Goal: Obtain resource: Download file/media

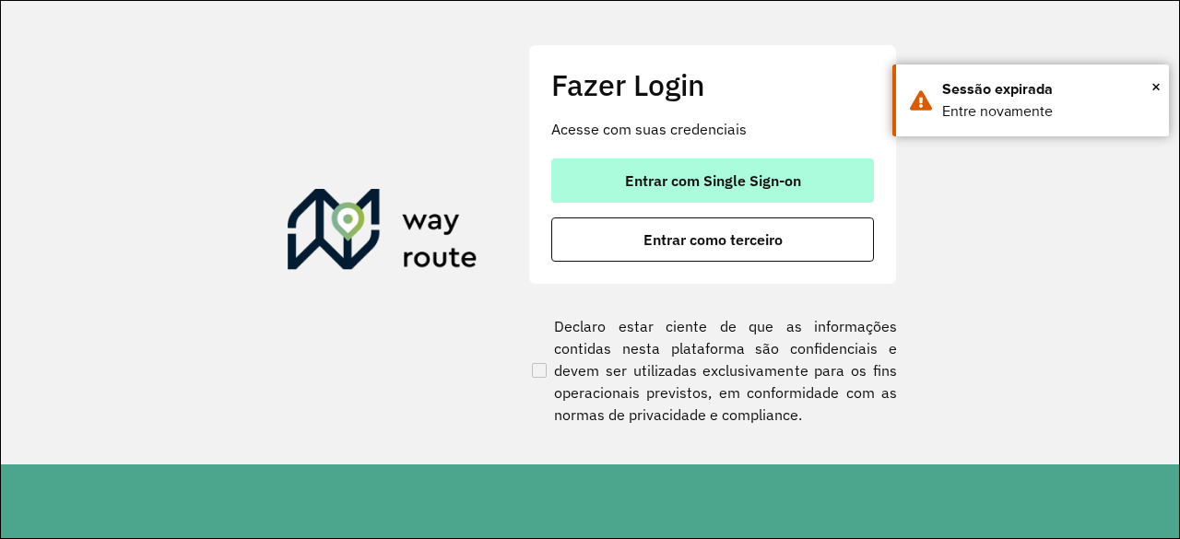
click at [715, 186] on span "Entrar com Single Sign-on" at bounding box center [713, 180] width 176 height 15
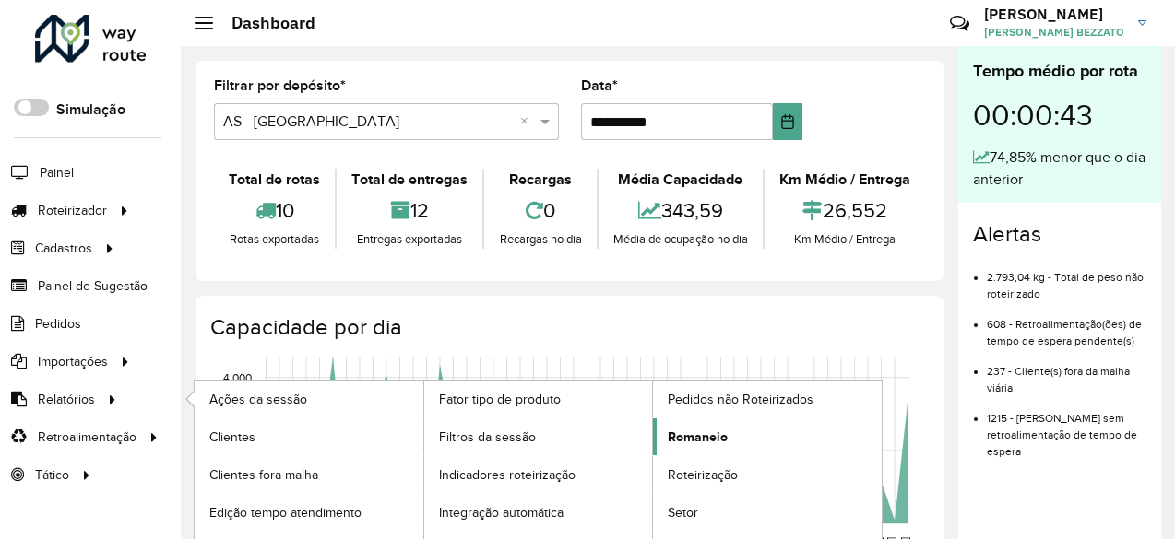
click at [690, 432] on span "Romaneio" at bounding box center [698, 437] width 60 height 19
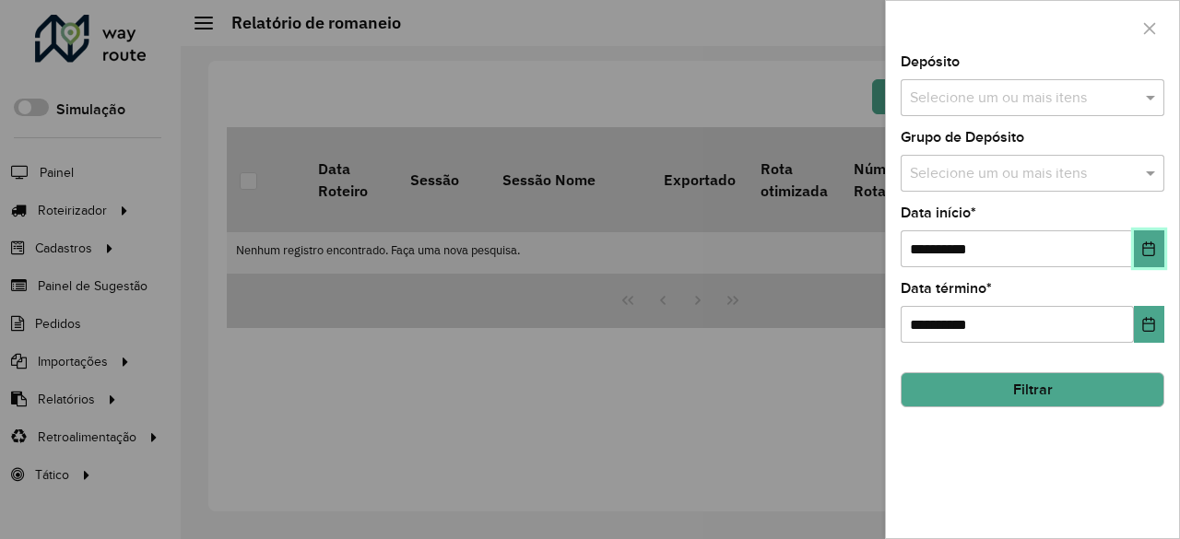
click at [1157, 243] on button "Choose Date" at bounding box center [1149, 248] width 30 height 37
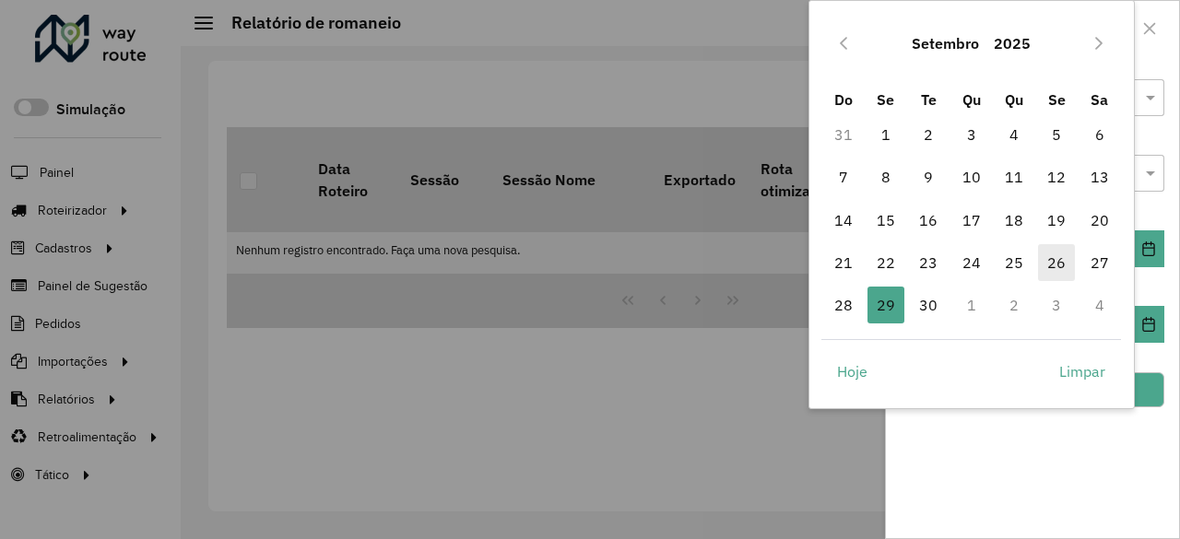
click at [1049, 263] on span "26" at bounding box center [1056, 262] width 37 height 37
type input "**********"
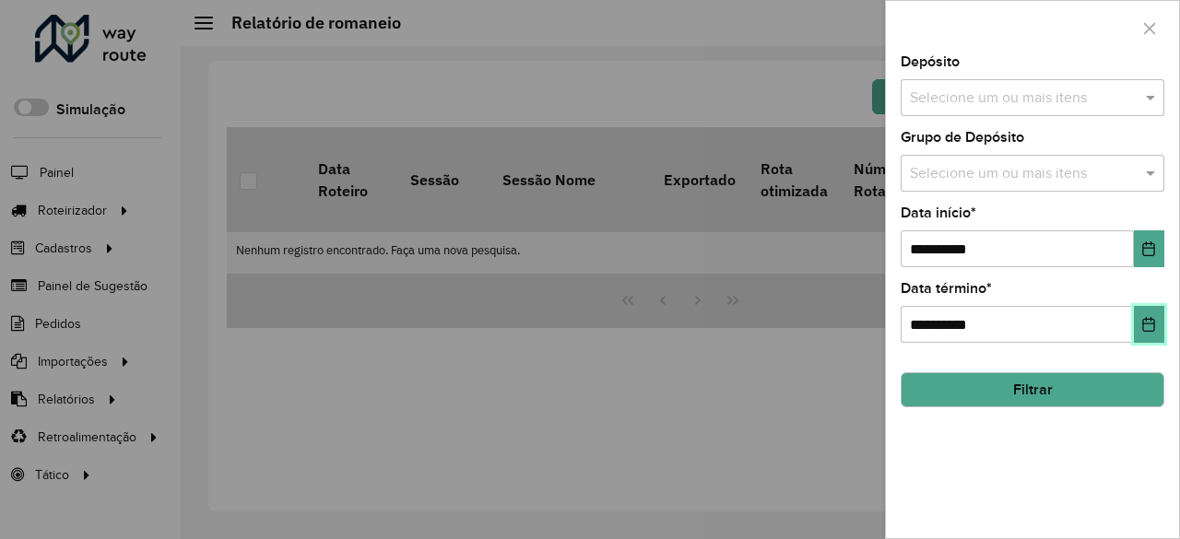
click at [1153, 323] on icon "Choose Date" at bounding box center [1149, 324] width 12 height 15
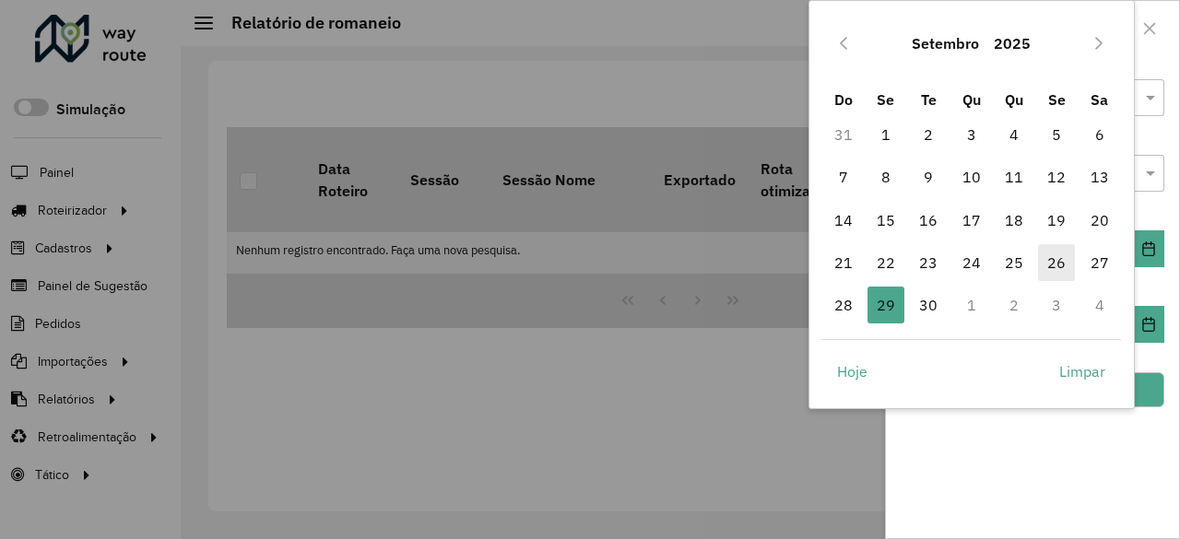
click at [1045, 258] on span "26" at bounding box center [1056, 262] width 37 height 37
type input "**********"
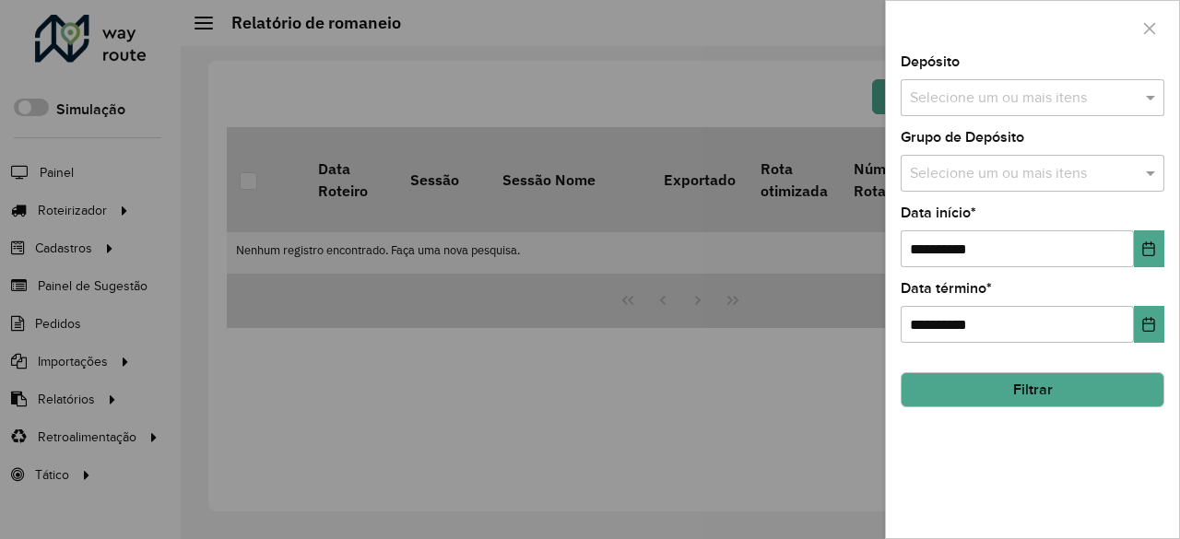
click at [1039, 106] on input "text" at bounding box center [1023, 99] width 236 height 22
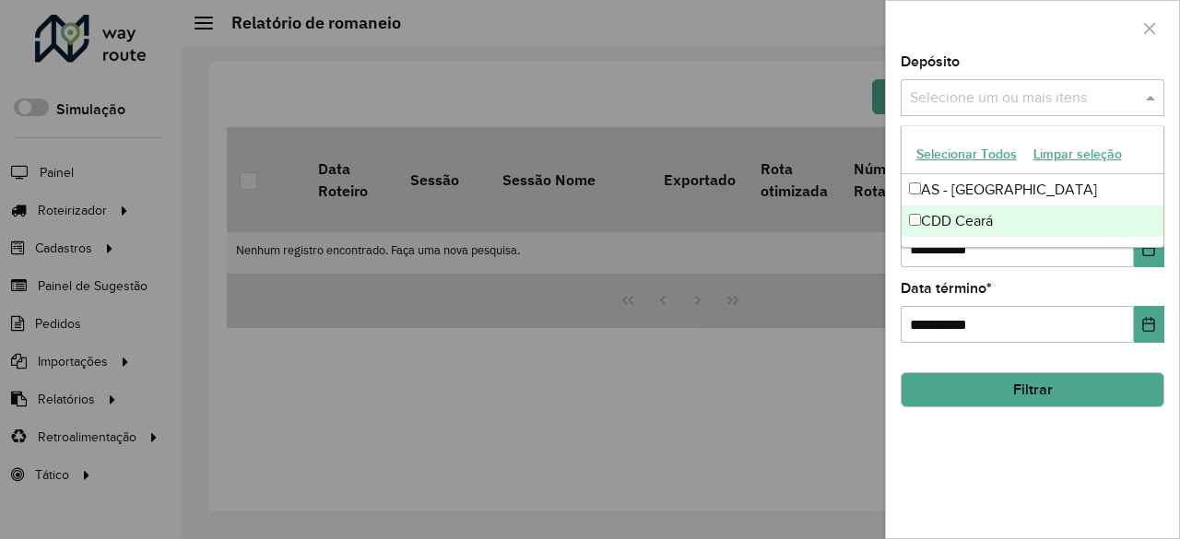
click at [968, 214] on div "CDD Ceará" at bounding box center [1033, 221] width 263 height 31
click at [999, 397] on button "Filtrar" at bounding box center [1033, 389] width 264 height 35
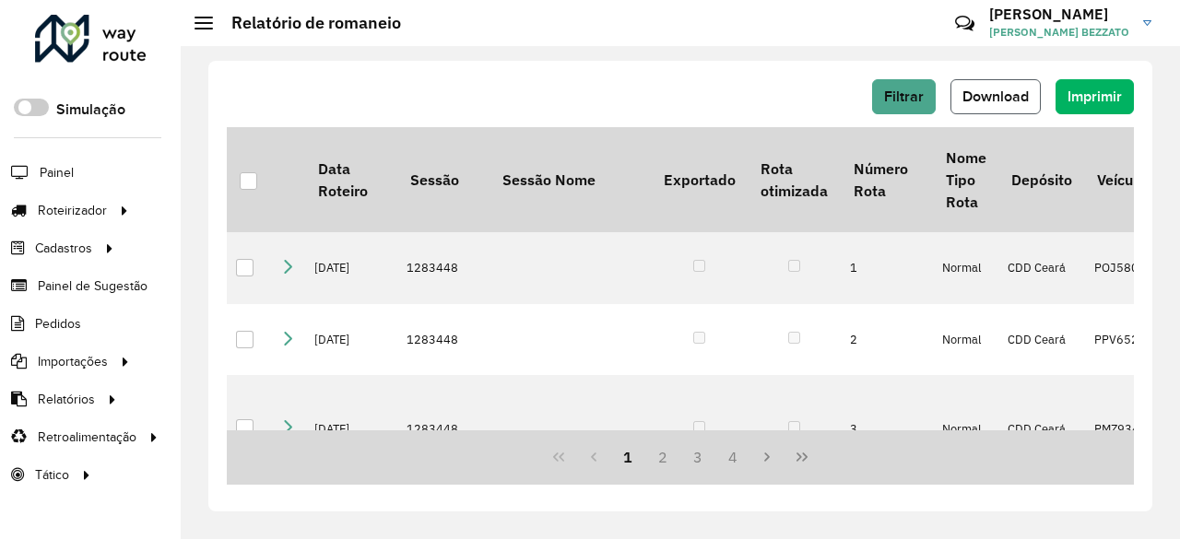
click at [1012, 91] on span "Download" at bounding box center [996, 97] width 66 height 16
